Goal: Transaction & Acquisition: Download file/media

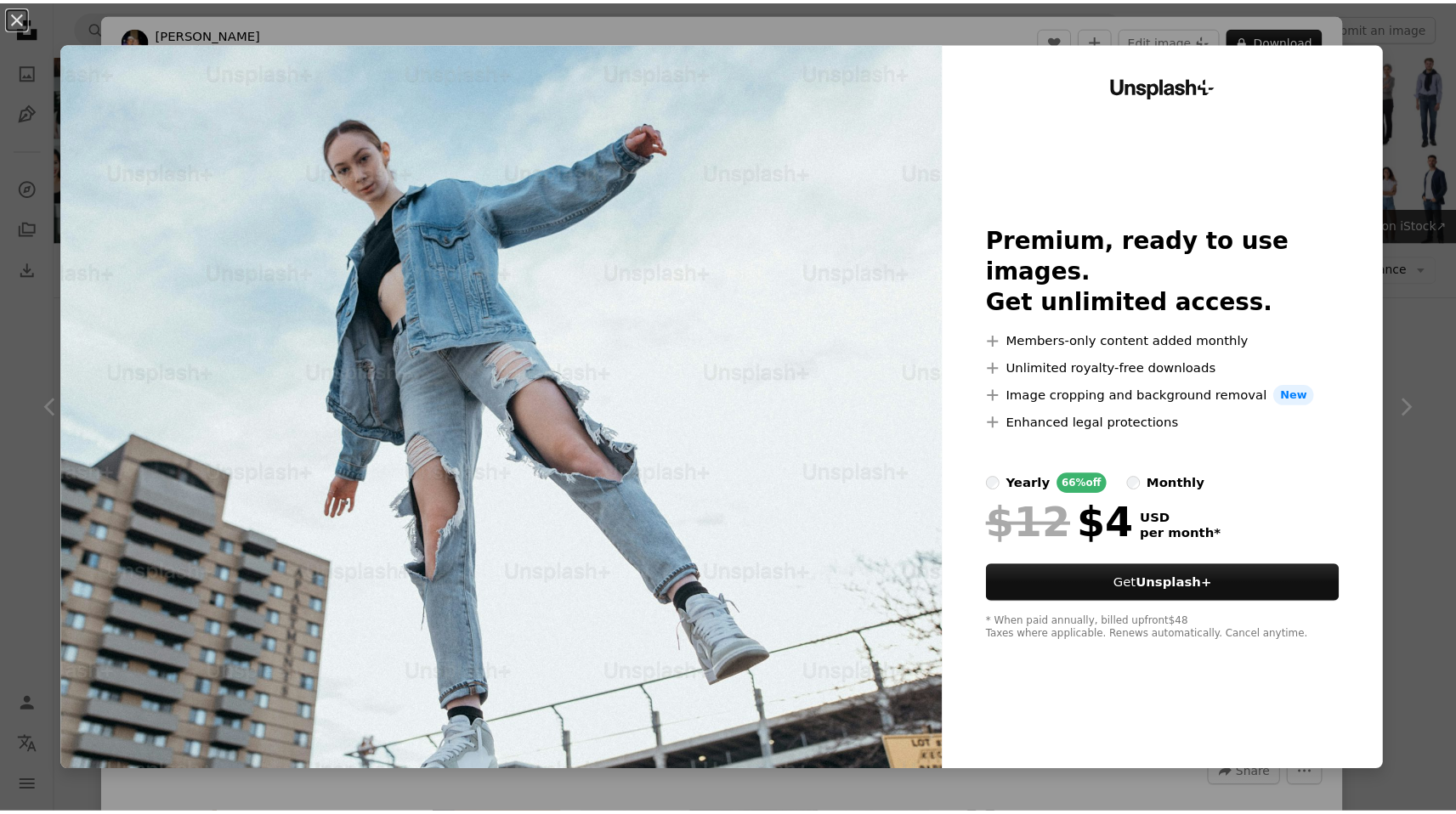
scroll to position [1352, 0]
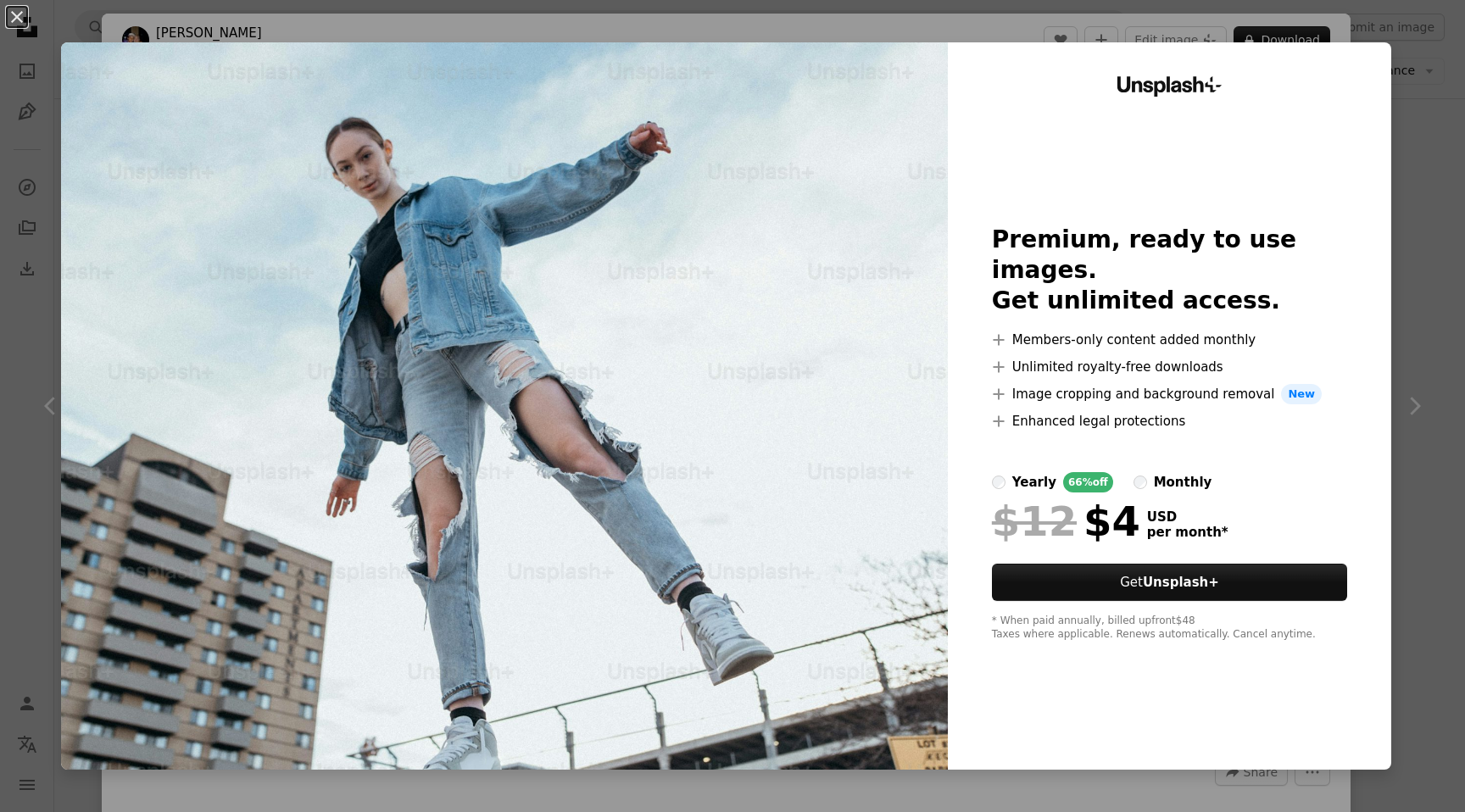
click at [1436, 169] on div "An X shape Unsplash+ Premium, ready to use images. Get unlimited access. A plus…" at bounding box center [732, 406] width 1465 height 812
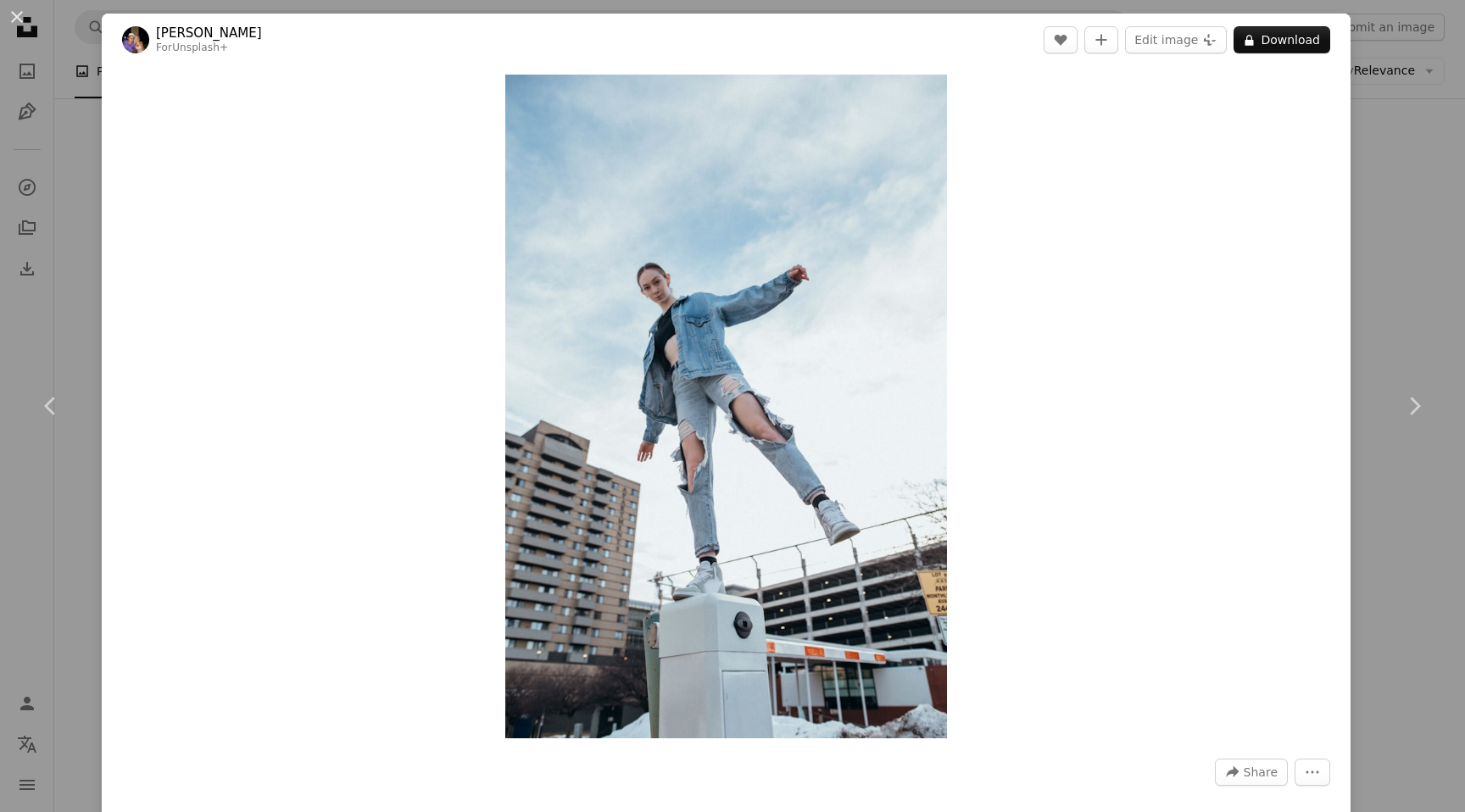
click at [1381, 168] on div "An X shape Chevron left Chevron right [PERSON_NAME] For Unsplash+ A heart A plu…" at bounding box center [732, 406] width 1465 height 812
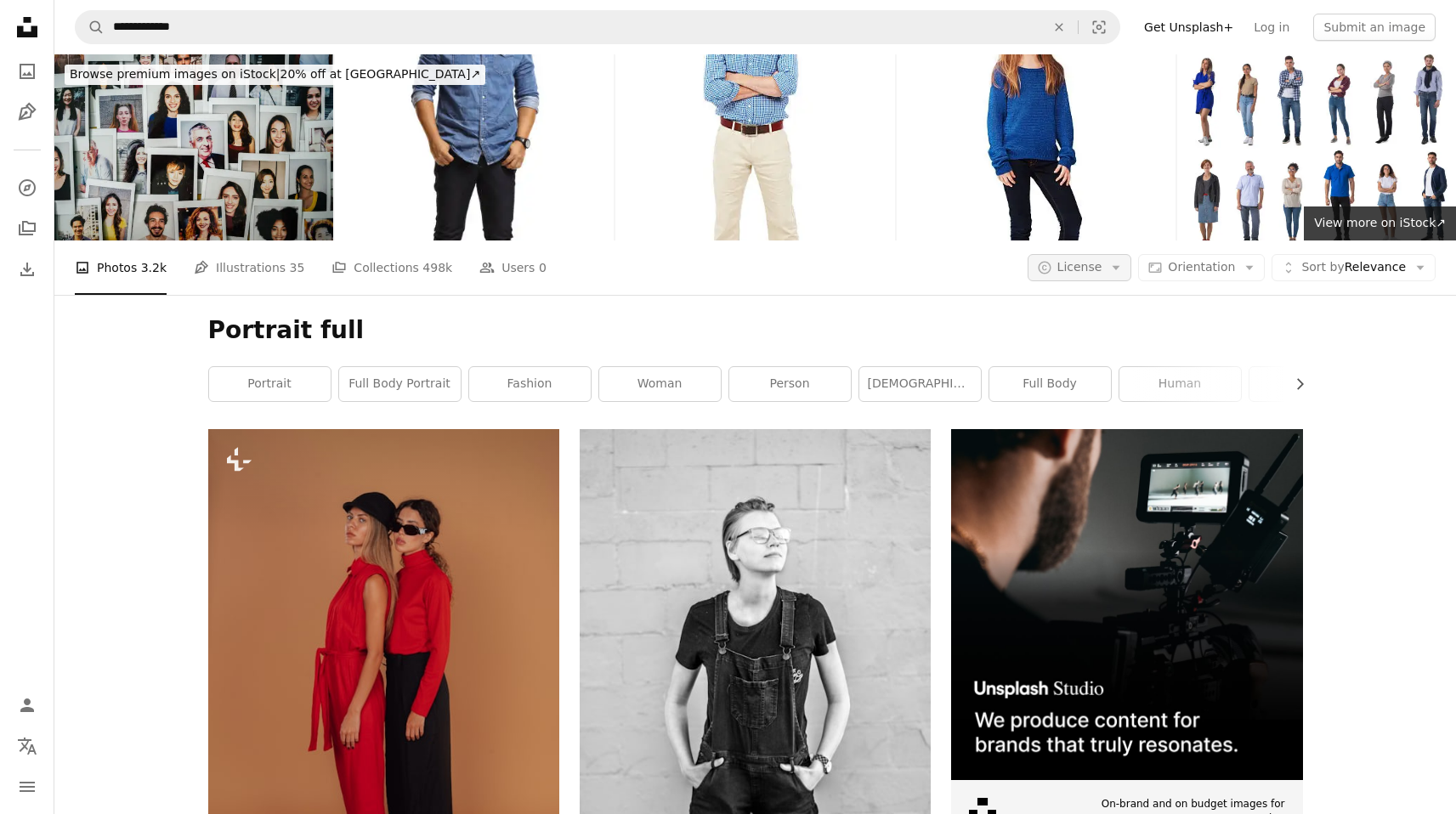
click at [1124, 268] on icon "Arrow down" at bounding box center [1115, 267] width 15 height 15
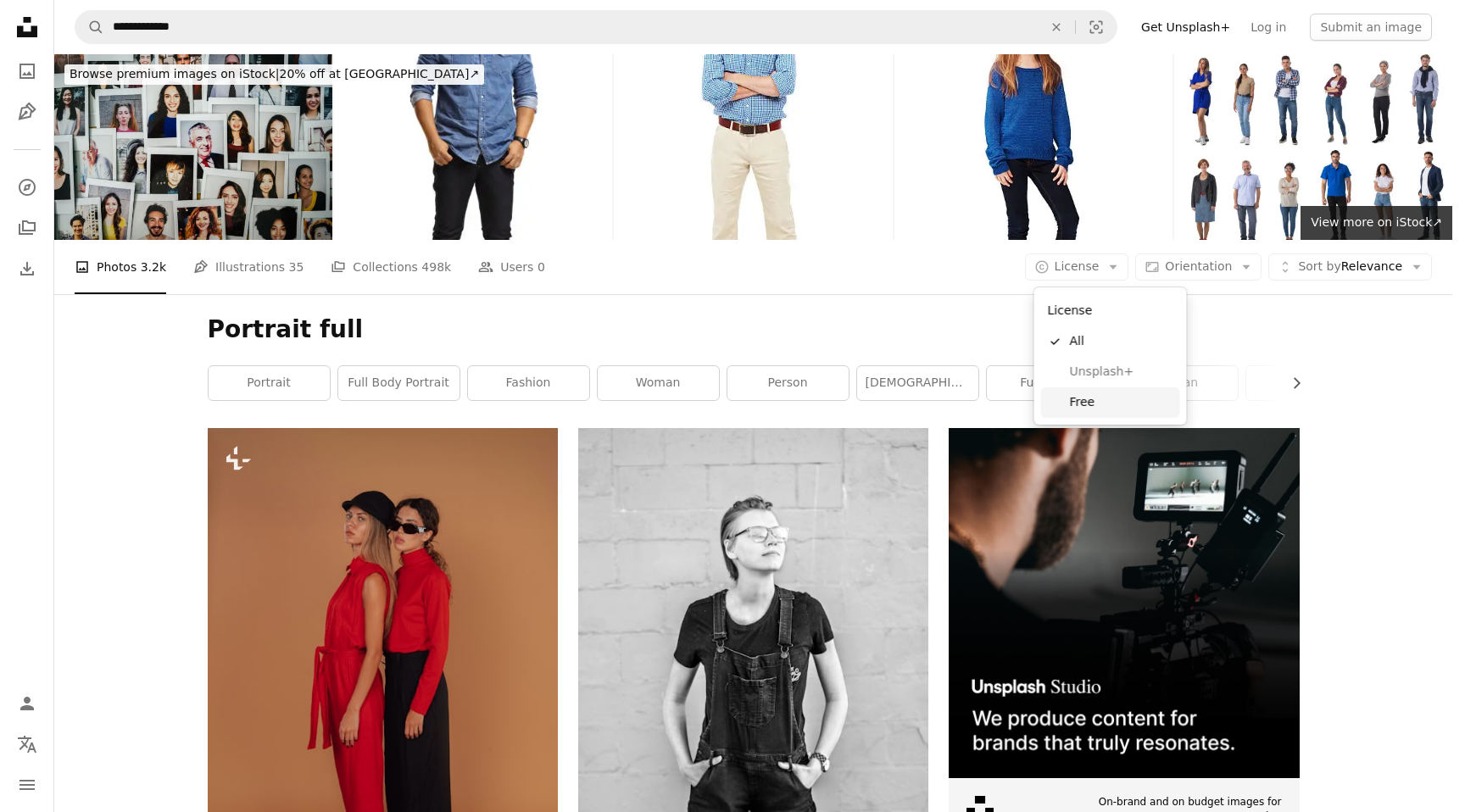
click at [1086, 394] on span "Free" at bounding box center [1121, 402] width 104 height 17
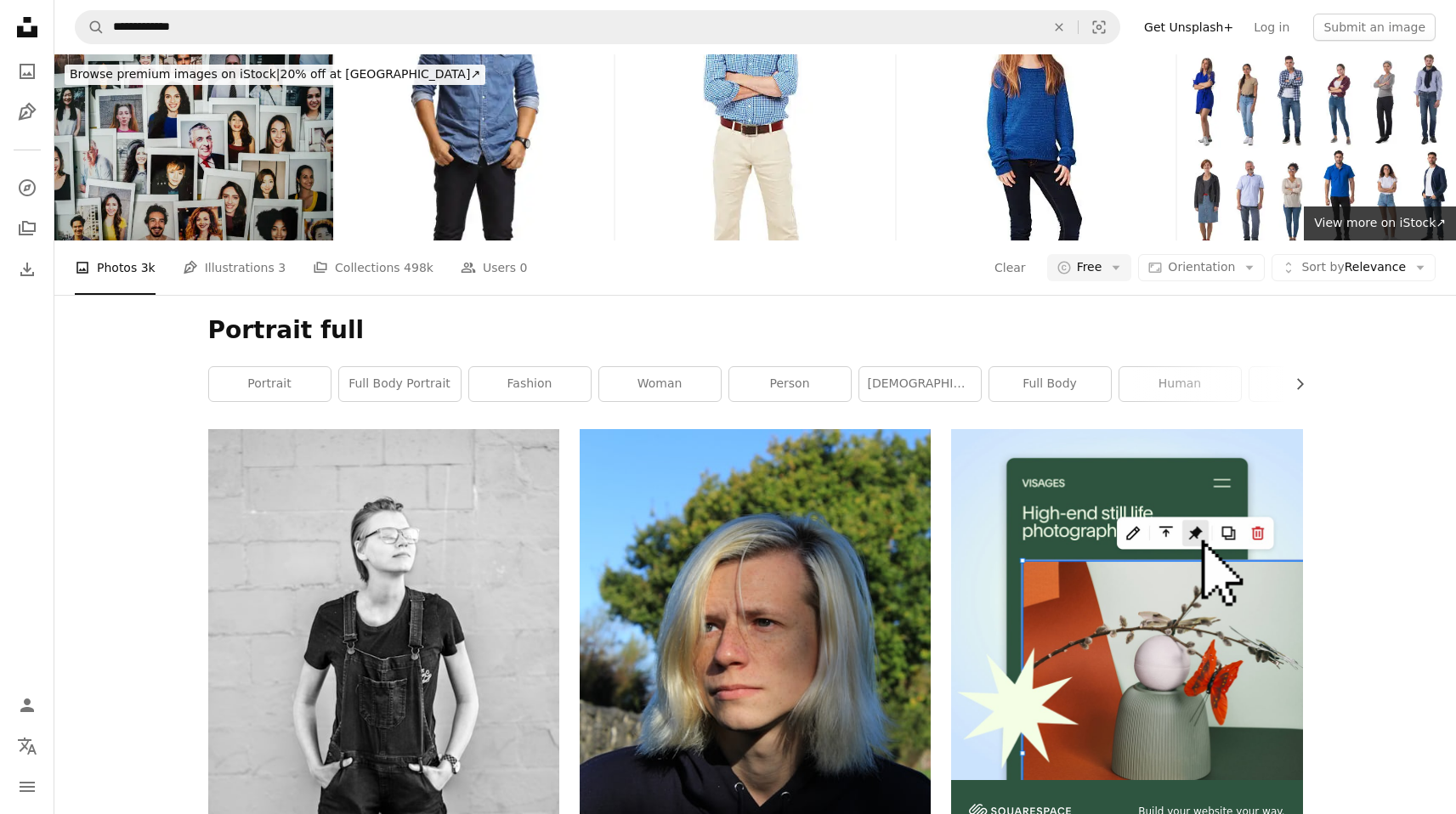
click at [825, 322] on h1 "Portrait full" at bounding box center [756, 330] width 1095 height 31
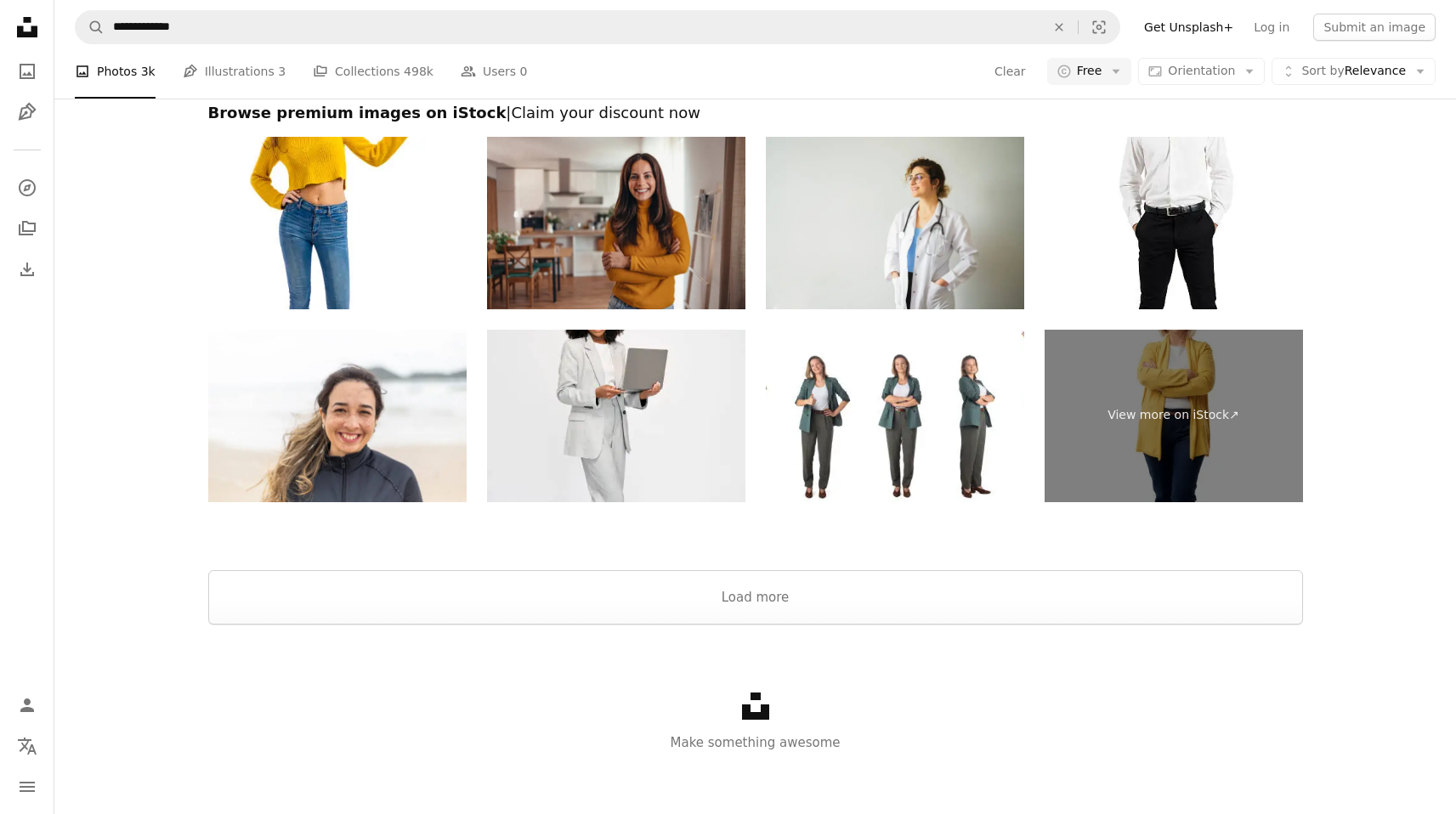
scroll to position [3652, 0]
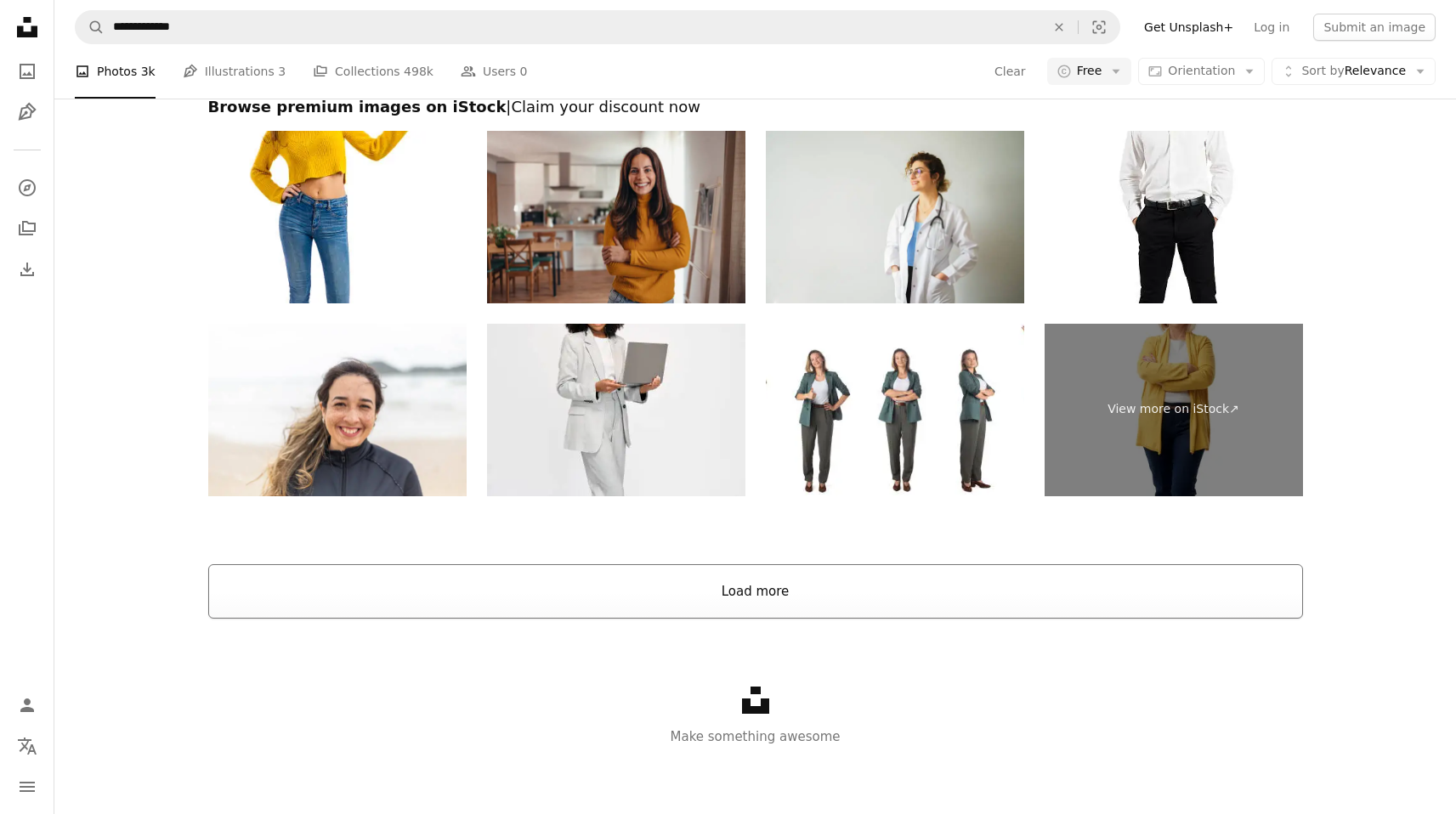
click at [780, 599] on button "Load more" at bounding box center [756, 591] width 1095 height 54
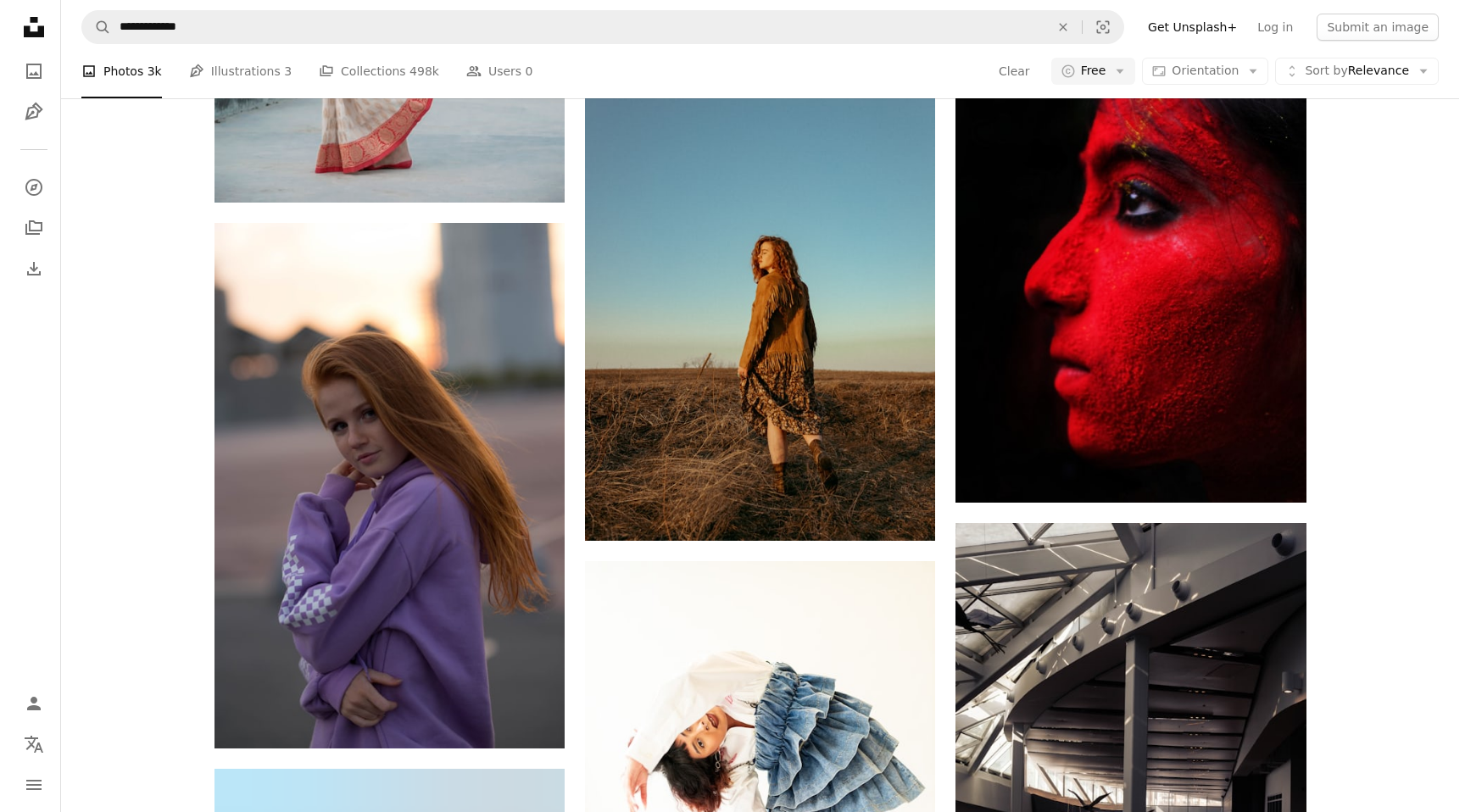
scroll to position [16954, 0]
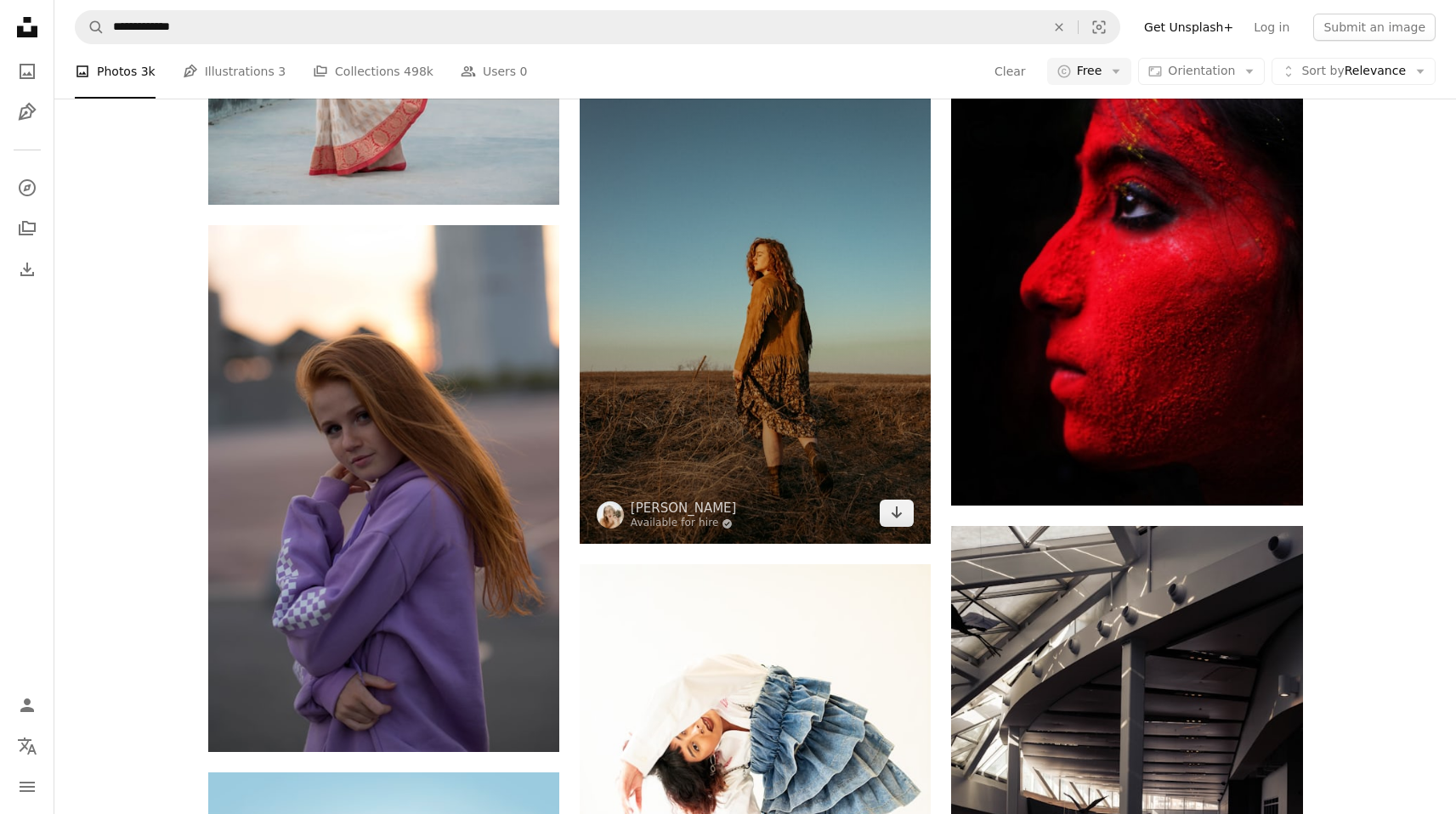
click at [736, 234] on img at bounding box center [754, 297] width 351 height 492
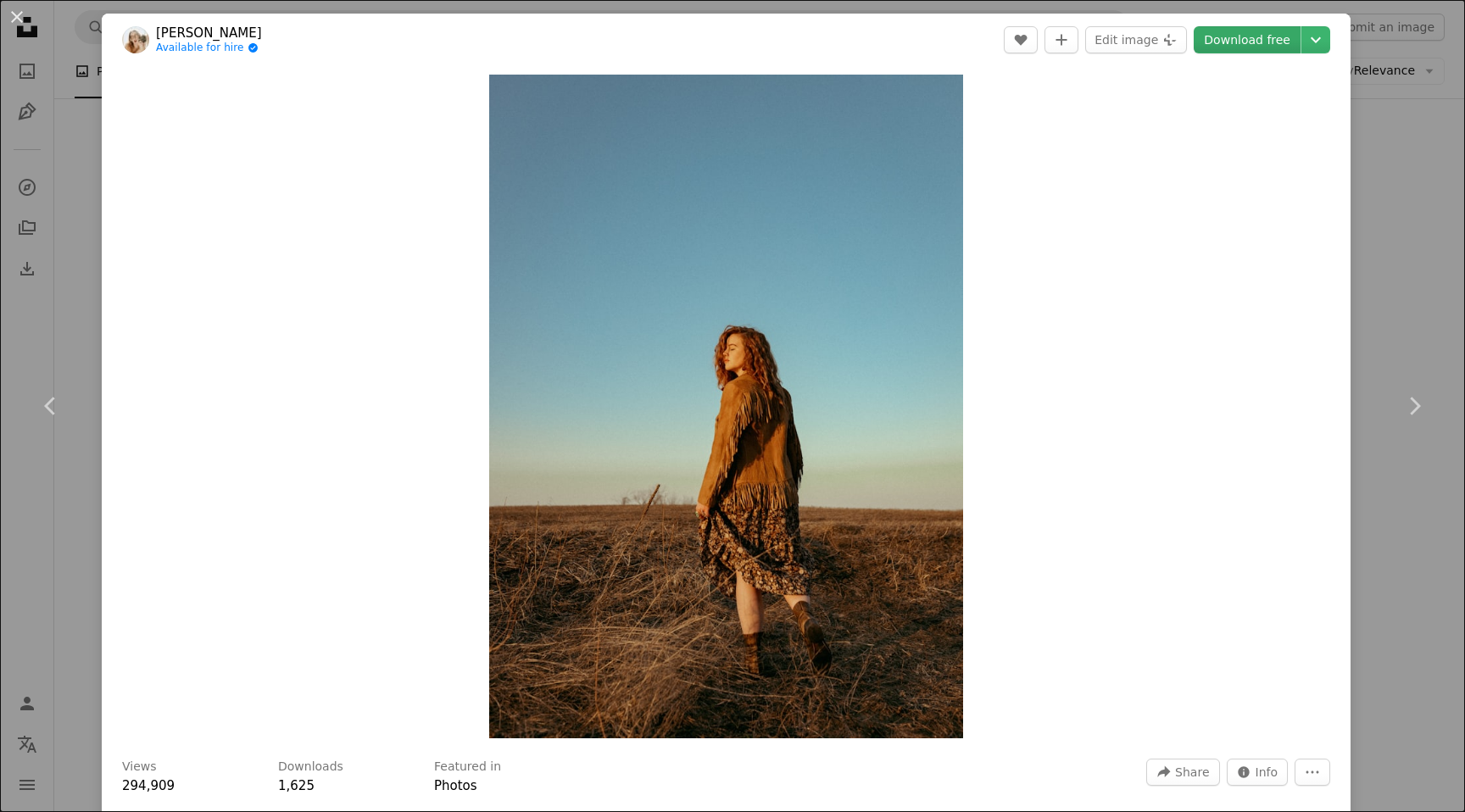
click at [1241, 42] on link "Download free" at bounding box center [1247, 40] width 106 height 28
